Goal: Information Seeking & Learning: Learn about a topic

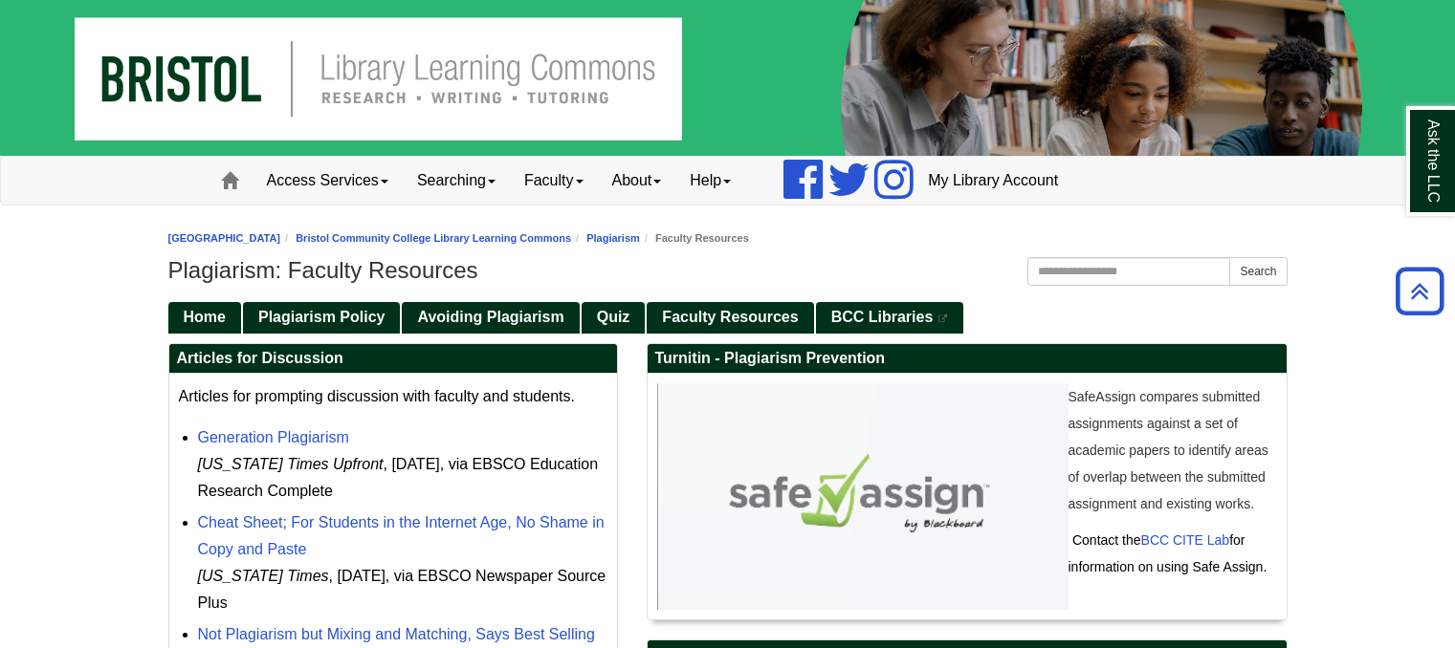
scroll to position [226, 0]
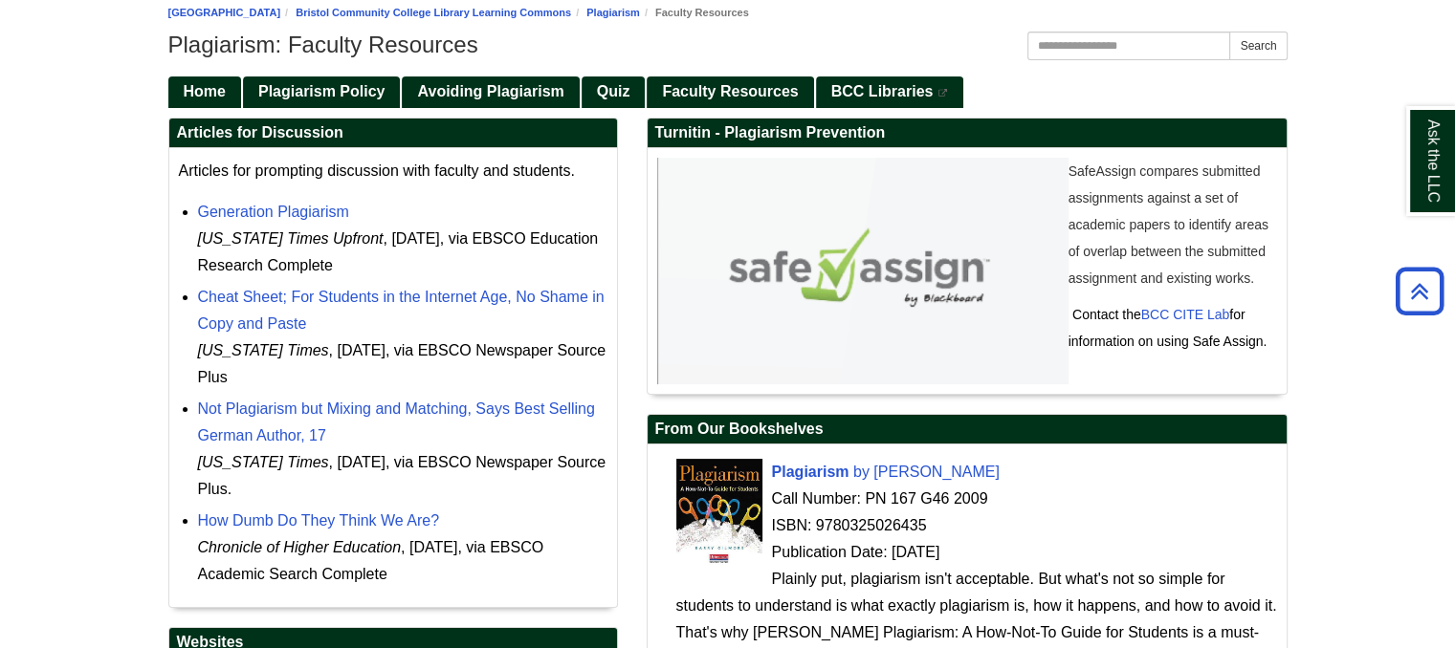
drag, startPoint x: 897, startPoint y: 131, endPoint x: 652, endPoint y: 128, distance: 244.9
click at [652, 128] on h2 "Turnitin - Plagiarism Prevention" at bounding box center [967, 134] width 639 height 30
copy h2 "Turnitin - Plagiarism Prevention"
click at [614, 97] on span "Quiz" at bounding box center [613, 91] width 33 height 16
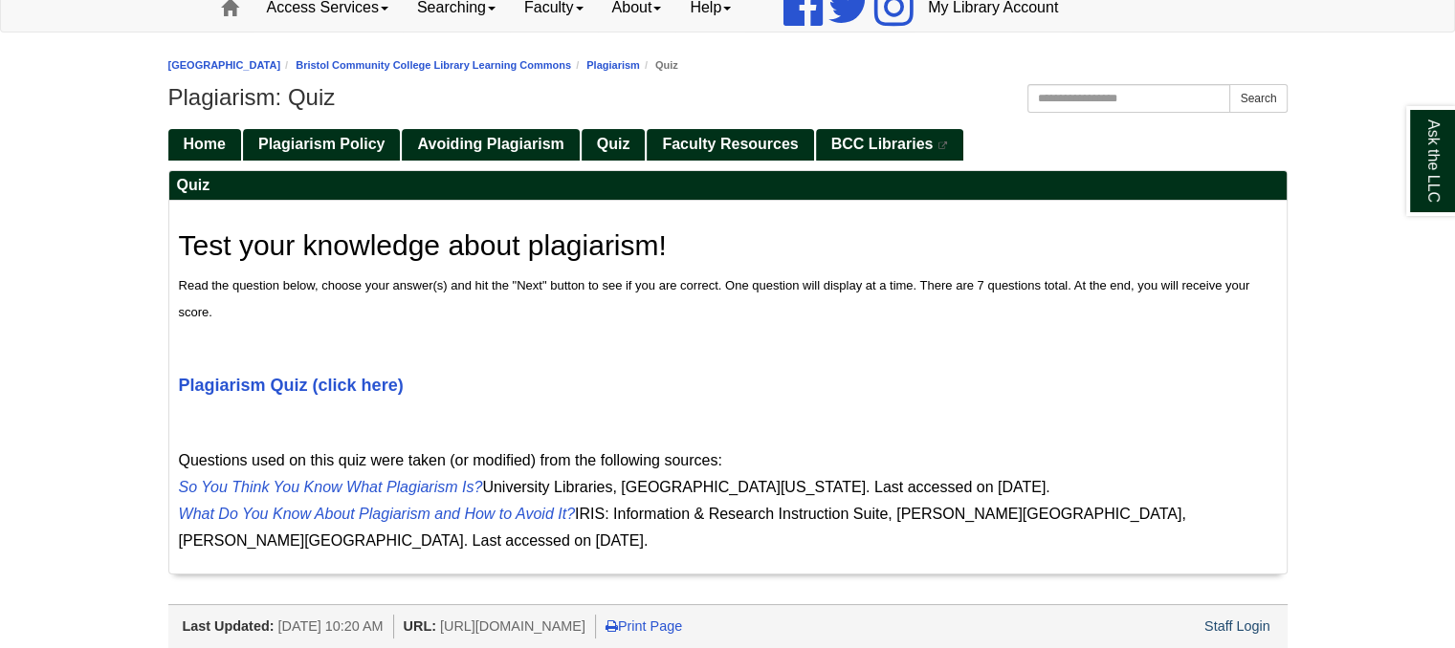
scroll to position [107, 0]
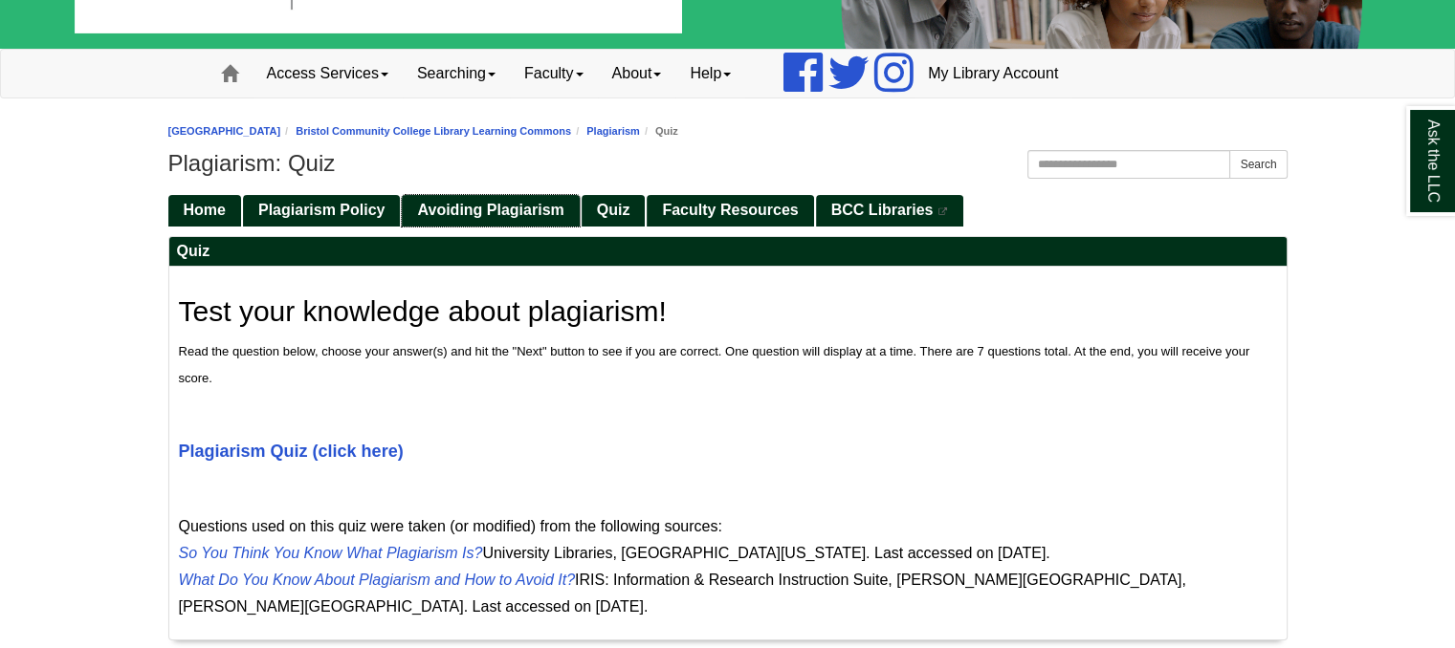
click at [524, 202] on span "Avoiding Plagiarism" at bounding box center [490, 210] width 146 height 16
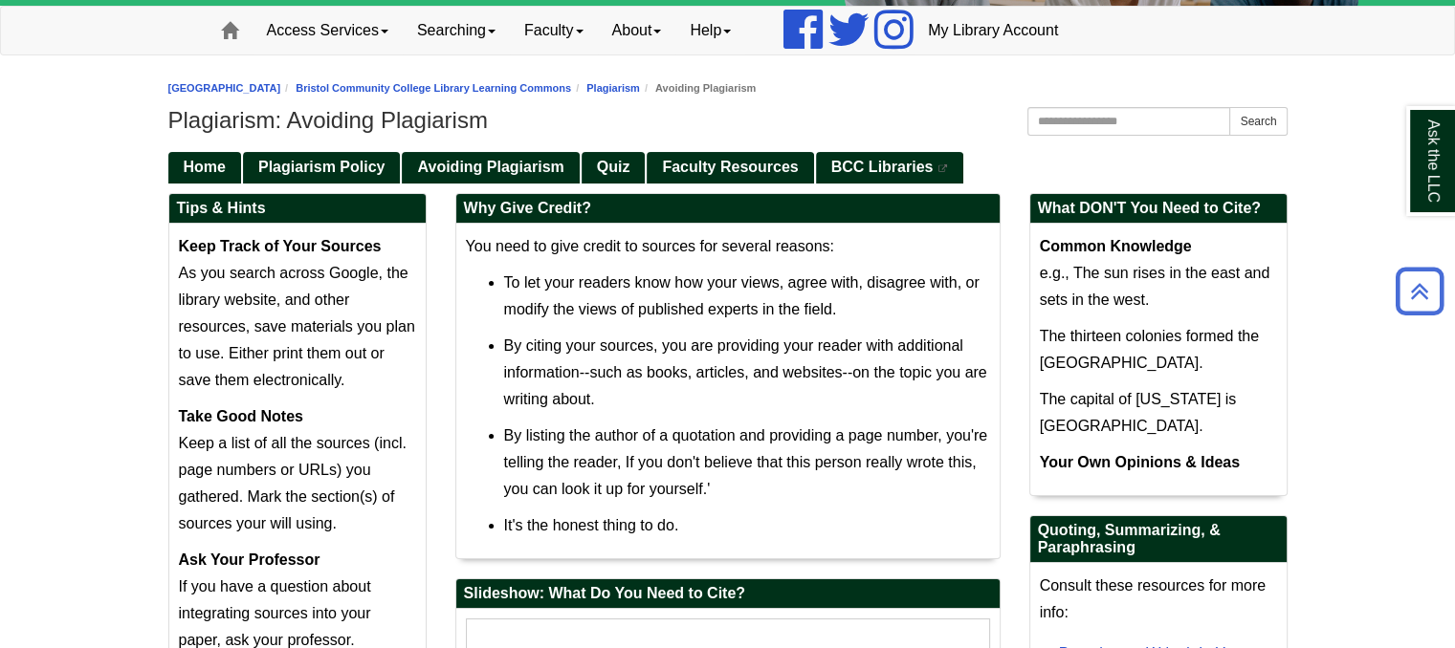
scroll to position [57, 0]
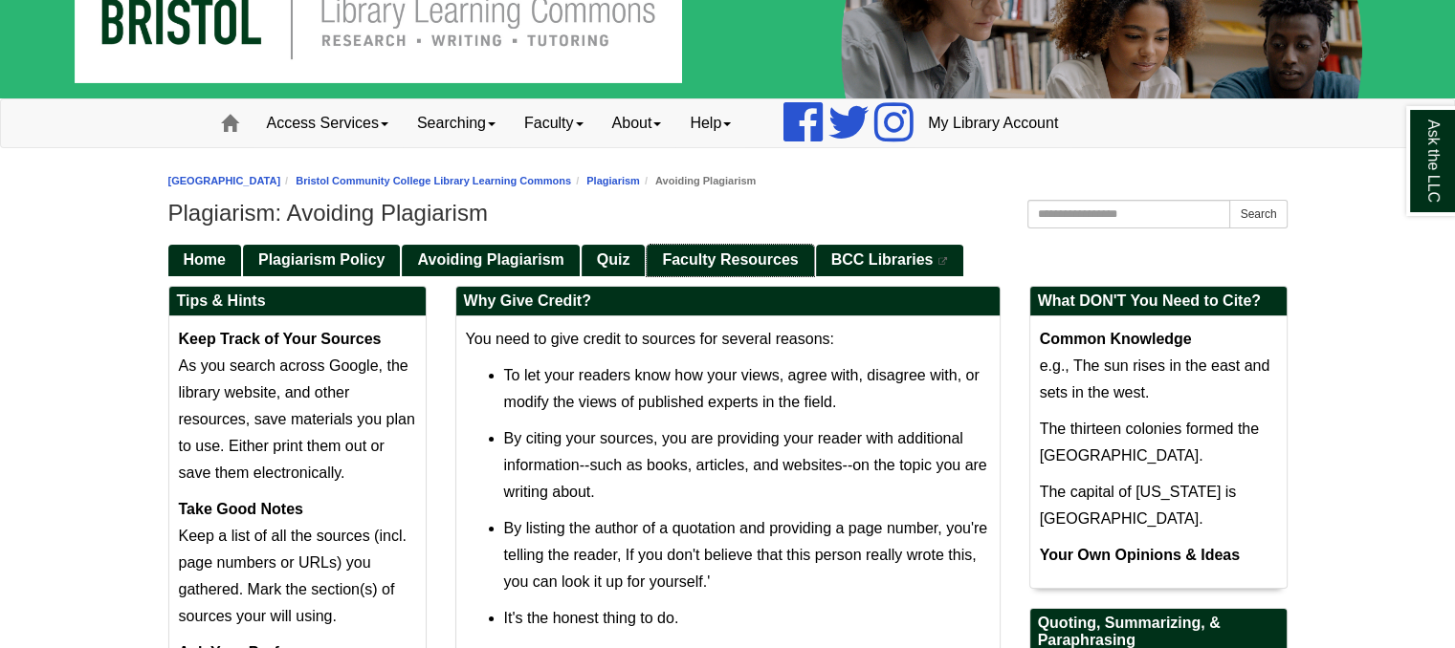
click at [708, 261] on span "Faculty Resources" at bounding box center [730, 260] width 136 height 16
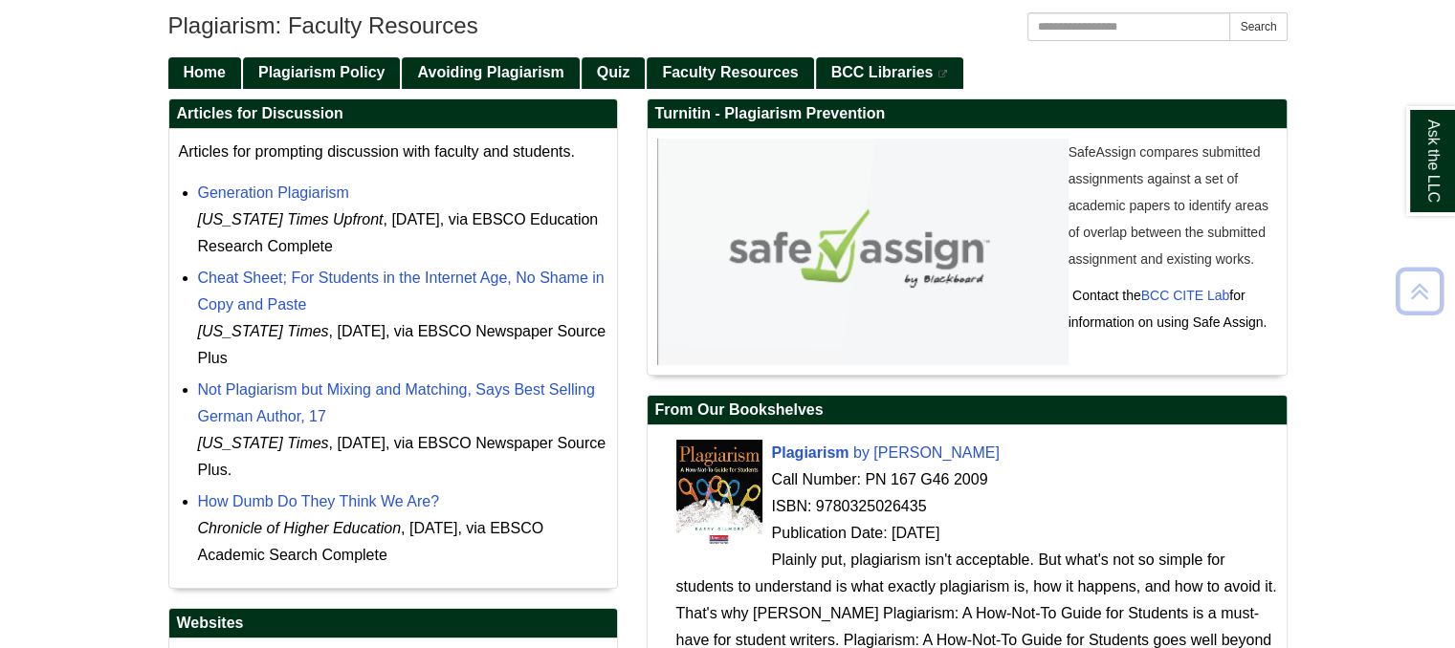
scroll to position [249, 0]
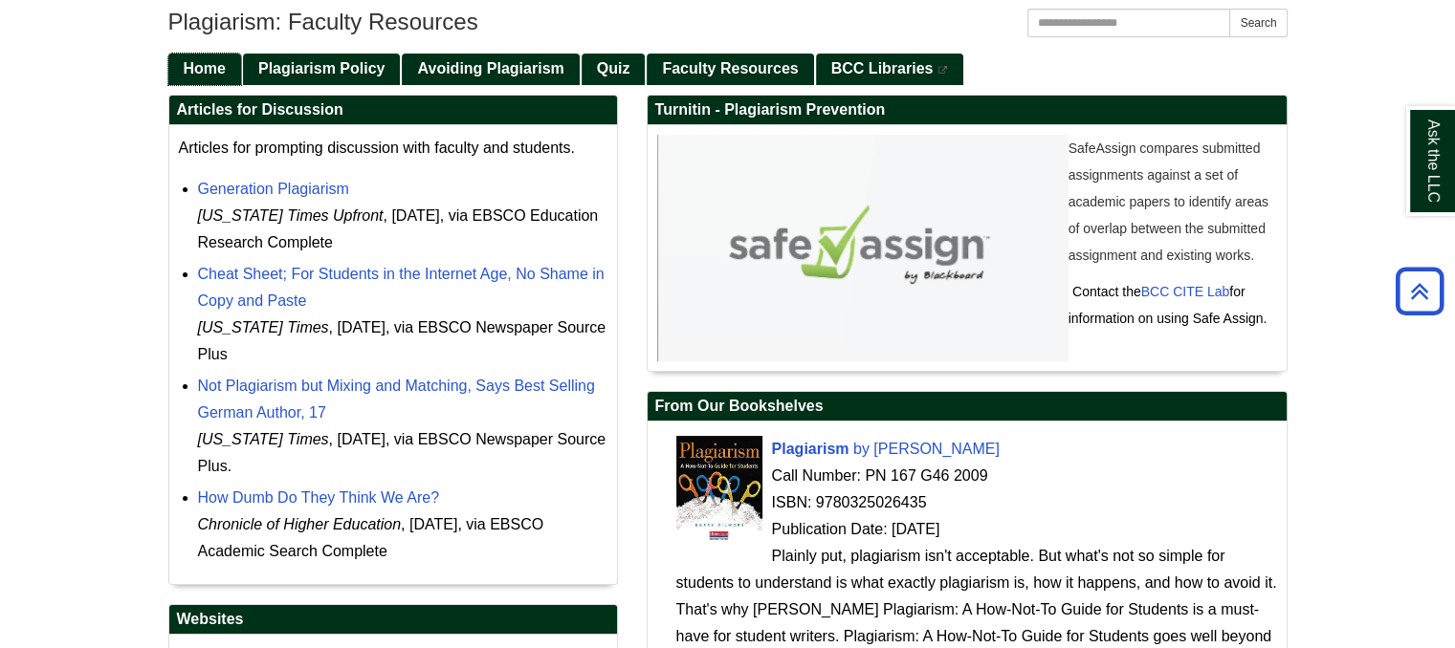
click at [211, 62] on span "Home" at bounding box center [205, 68] width 42 height 16
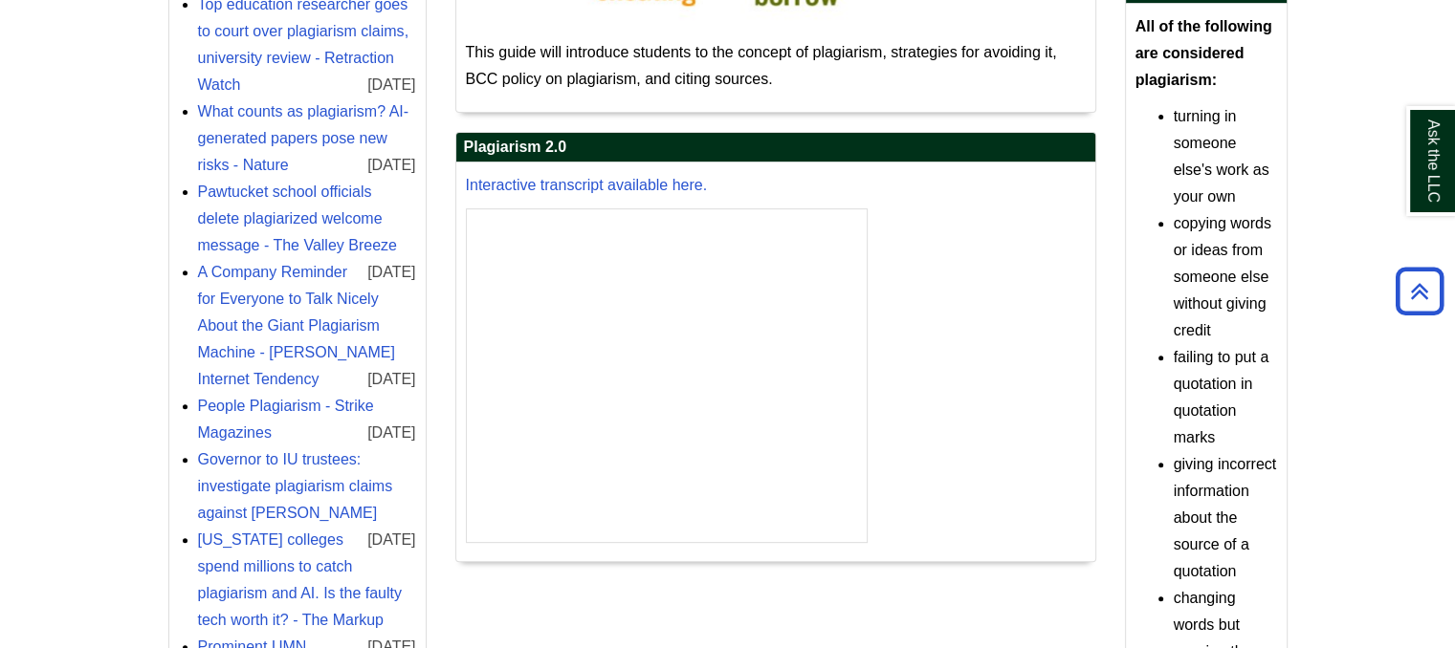
scroll to position [707, 0]
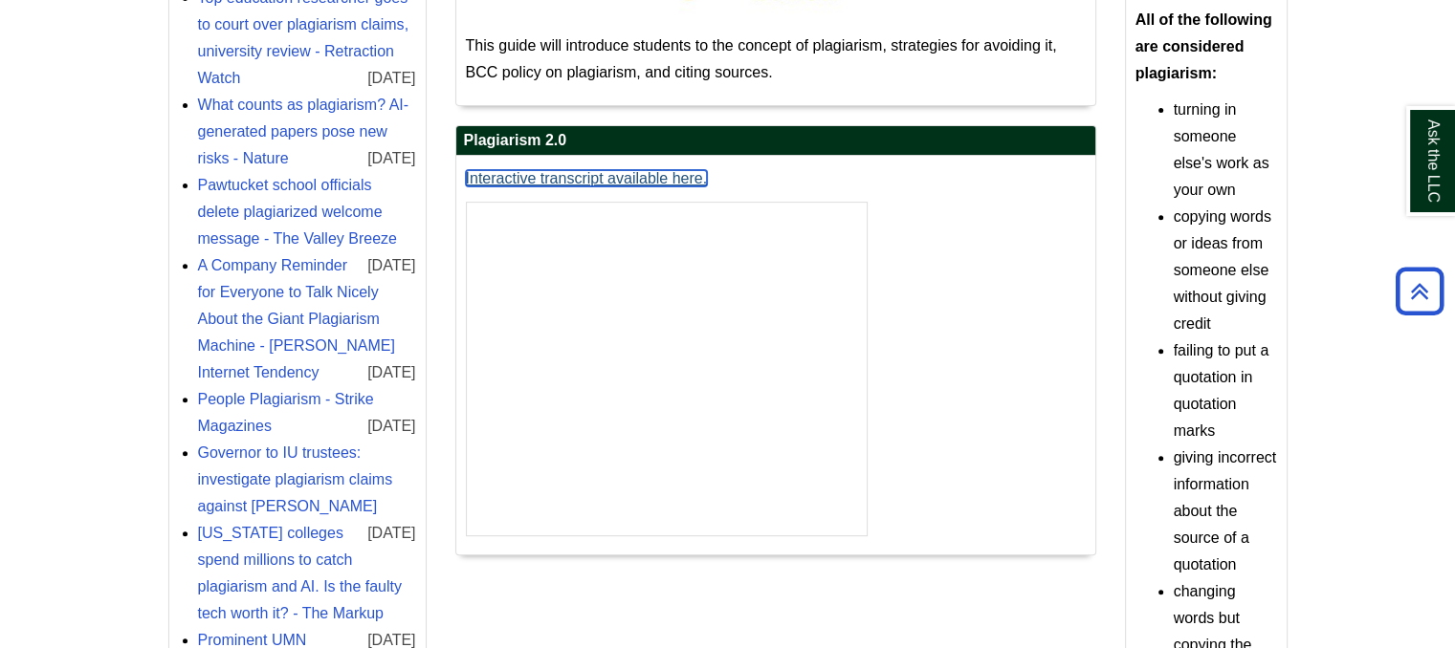
click at [589, 171] on link "Interactive transcript available here." at bounding box center [587, 178] width 242 height 16
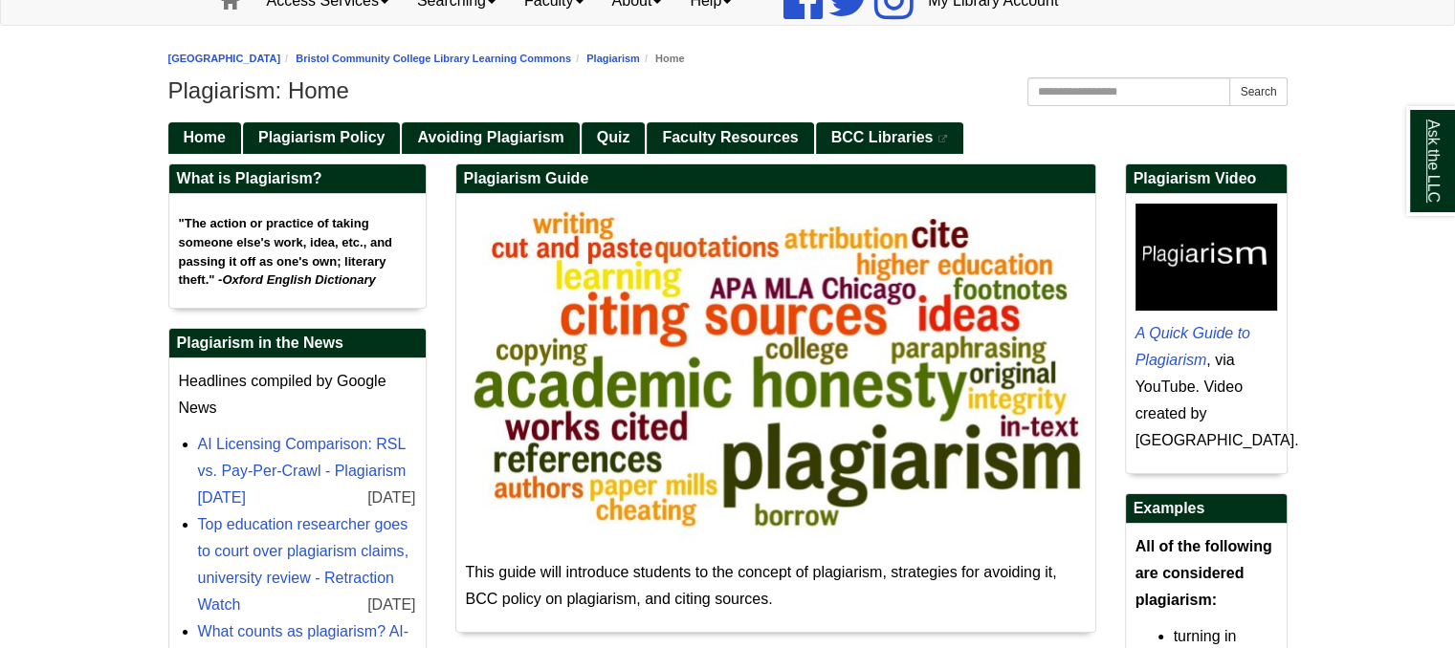
scroll to position [183, 0]
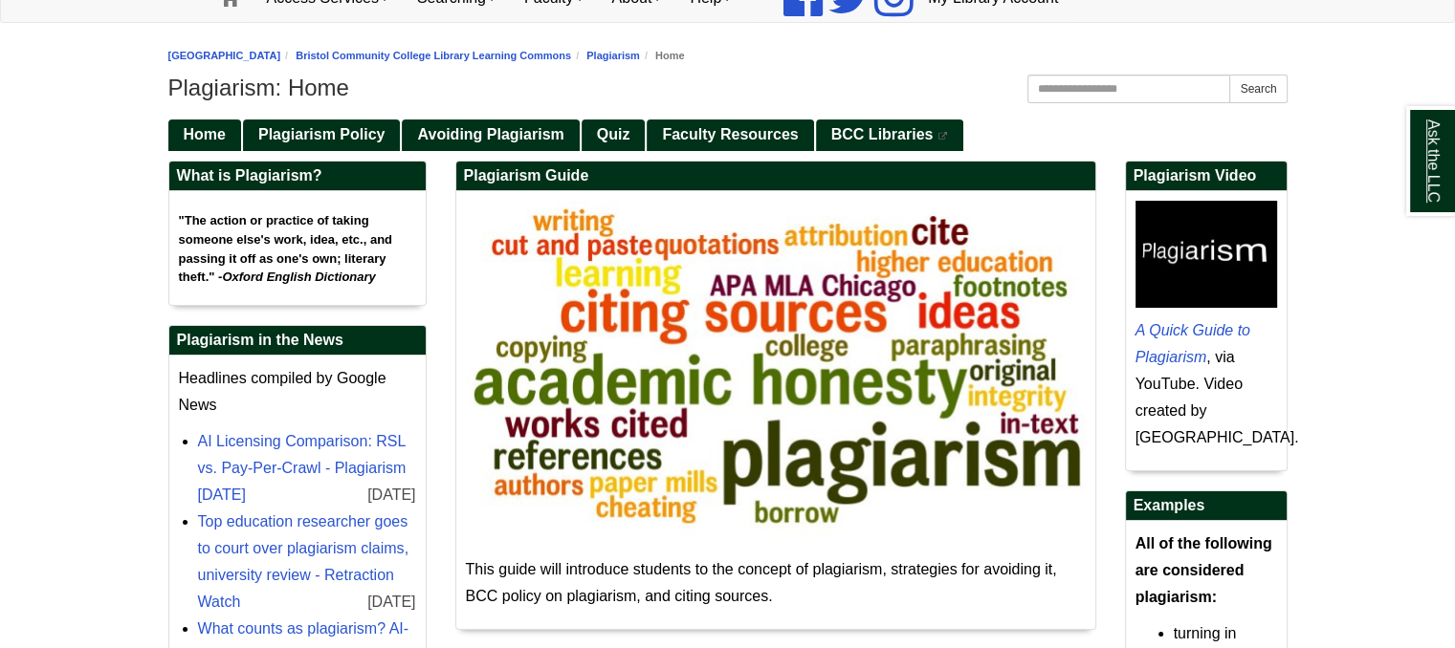
drag, startPoint x: 1463, startPoint y: 275, endPoint x: 1445, endPoint y: 105, distance: 171.2
click at [524, 139] on span "Avoiding Plagiarism" at bounding box center [490, 134] width 146 height 16
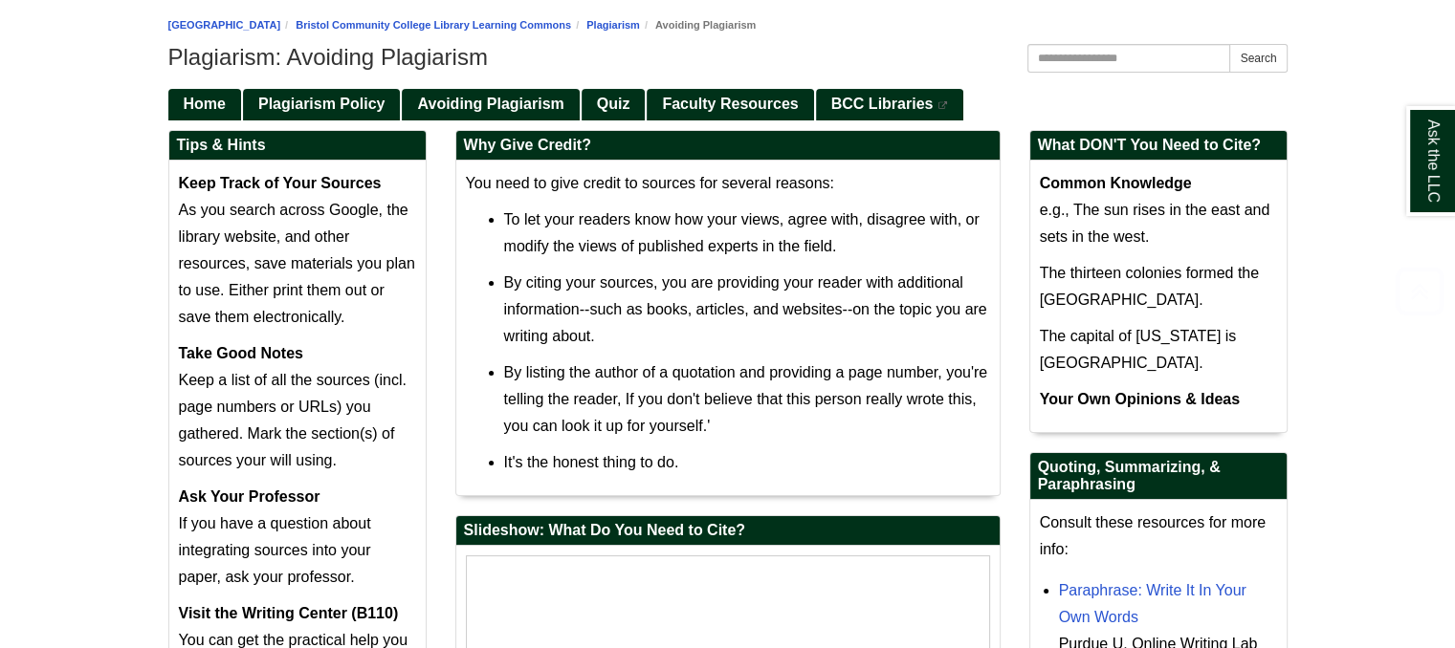
scroll to position [215, 0]
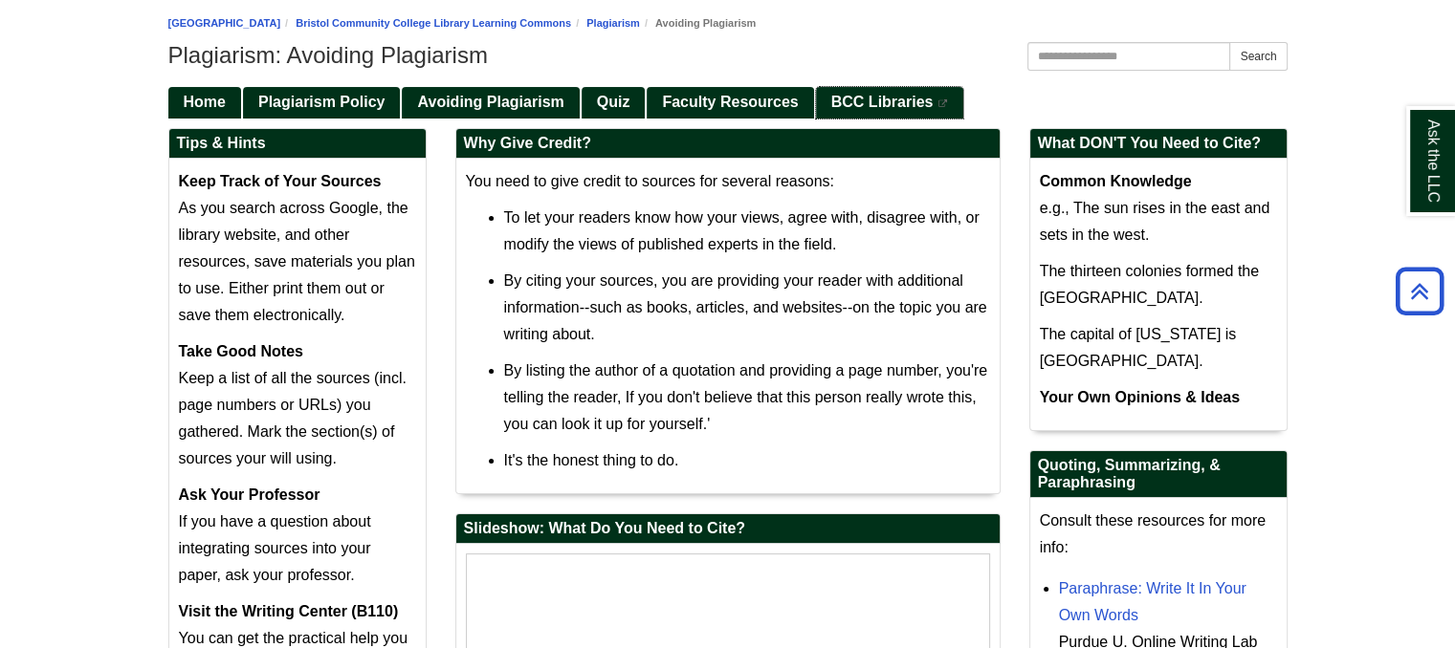
click at [909, 99] on span "BCC Libraries" at bounding box center [882, 102] width 102 height 16
click at [710, 105] on span "Faculty Resources" at bounding box center [730, 102] width 136 height 16
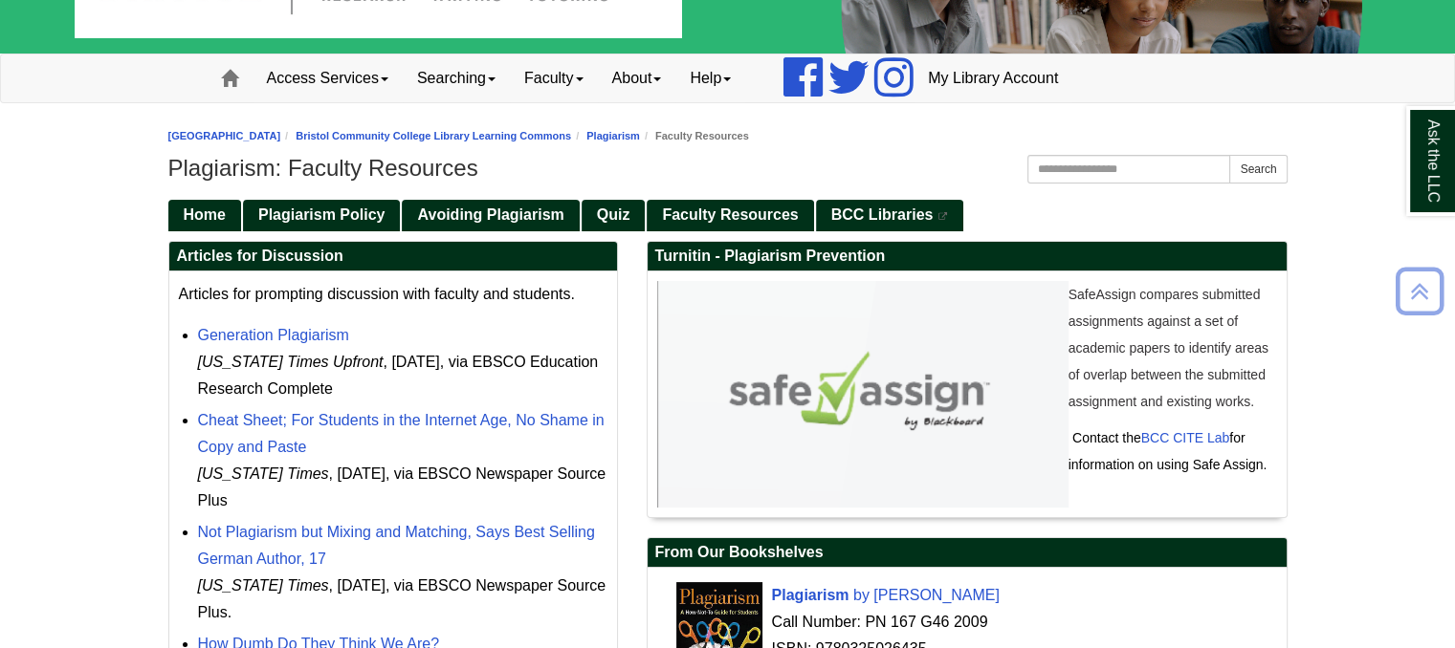
scroll to position [95, 0]
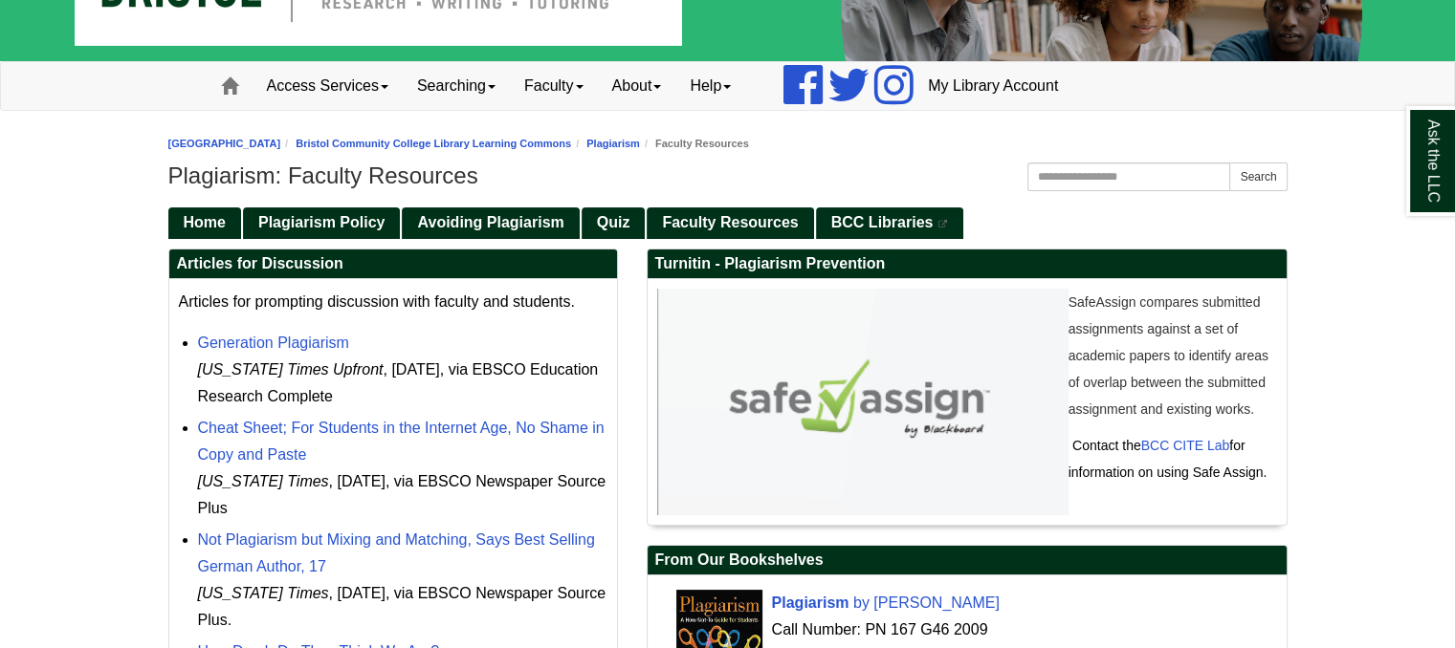
click at [1351, 370] on body "Skip to Main Content Toggle navigation Home Access Services Access Services Pol…" at bounding box center [727, 602] width 1455 height 1394
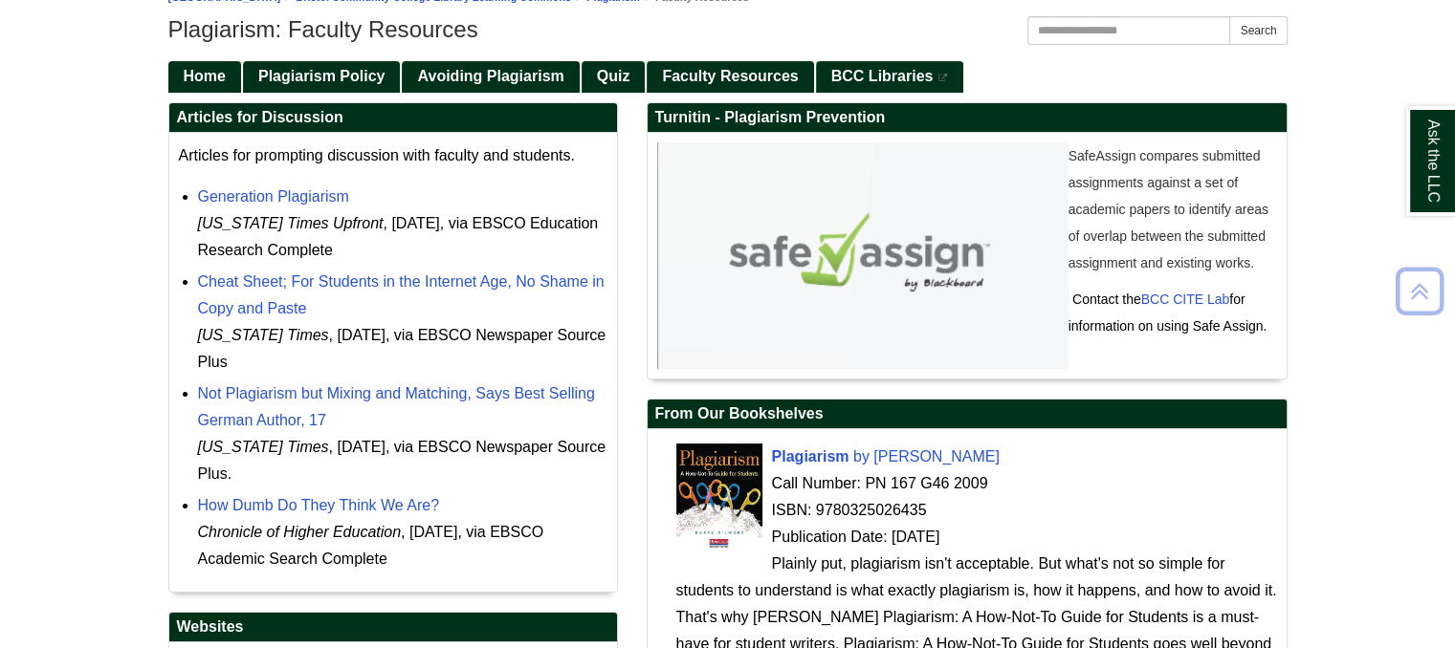
scroll to position [244, 0]
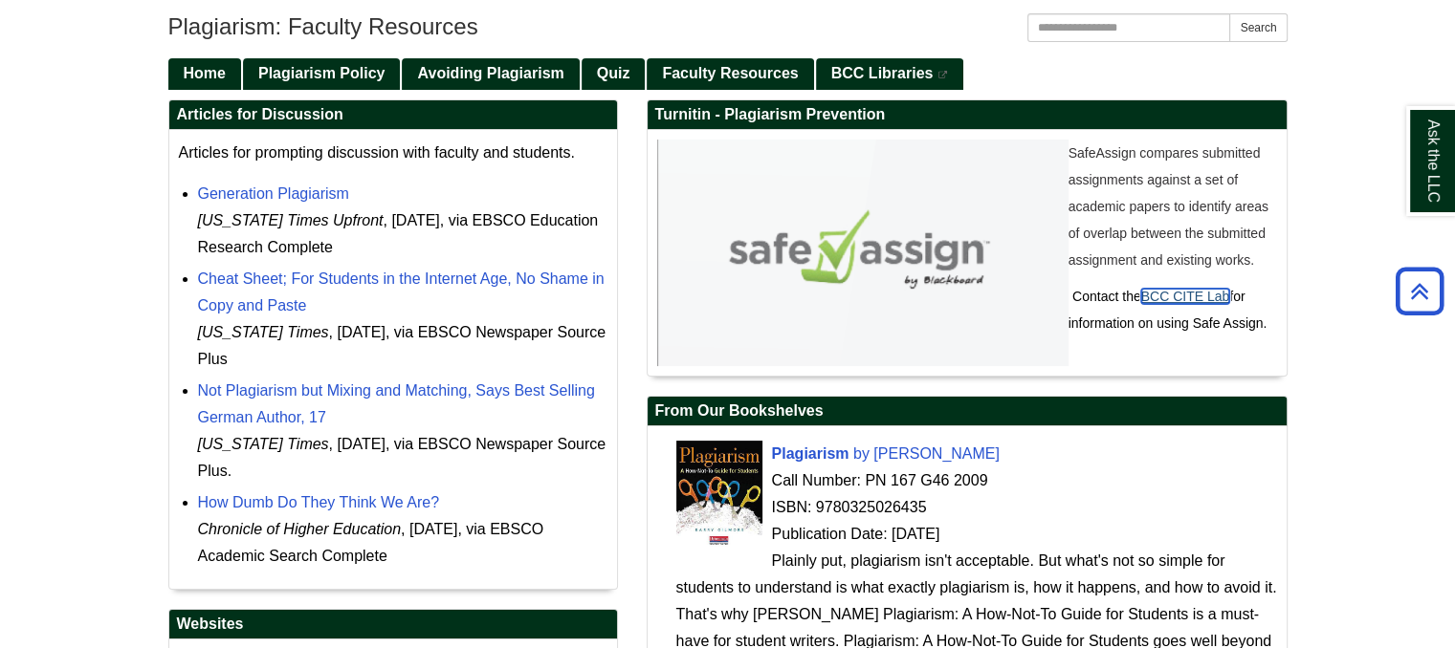
click at [1198, 294] on link "BCC CITE Lab" at bounding box center [1185, 296] width 89 height 15
